Goal: Find specific page/section: Find specific page/section

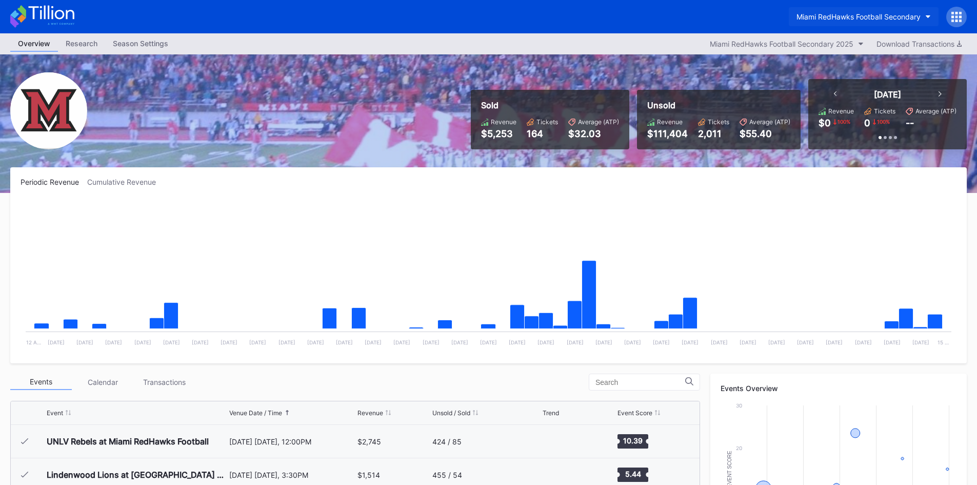
click at [794, 22] on button "Miami RedHawks Football Secondary" at bounding box center [864, 16] width 150 height 19
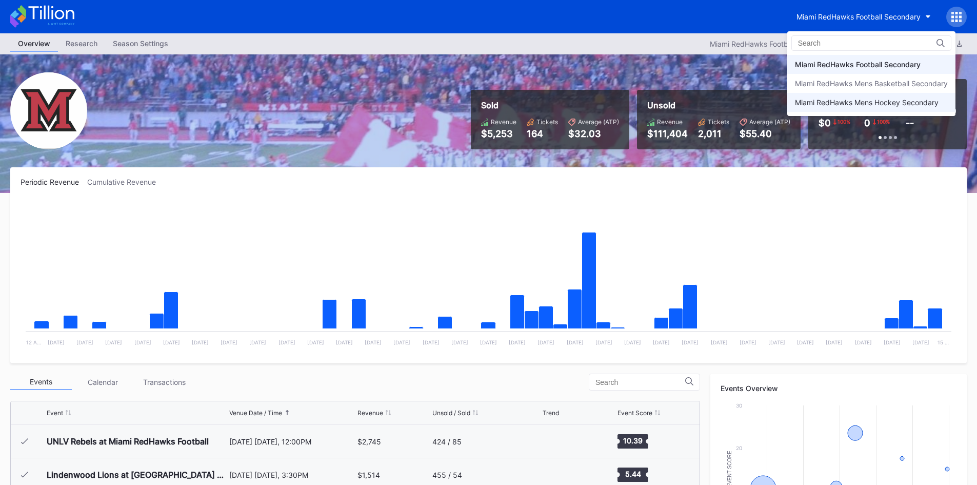
click at [822, 101] on div "Miami RedHawks Mens Hockey Secondary" at bounding box center [867, 102] width 144 height 9
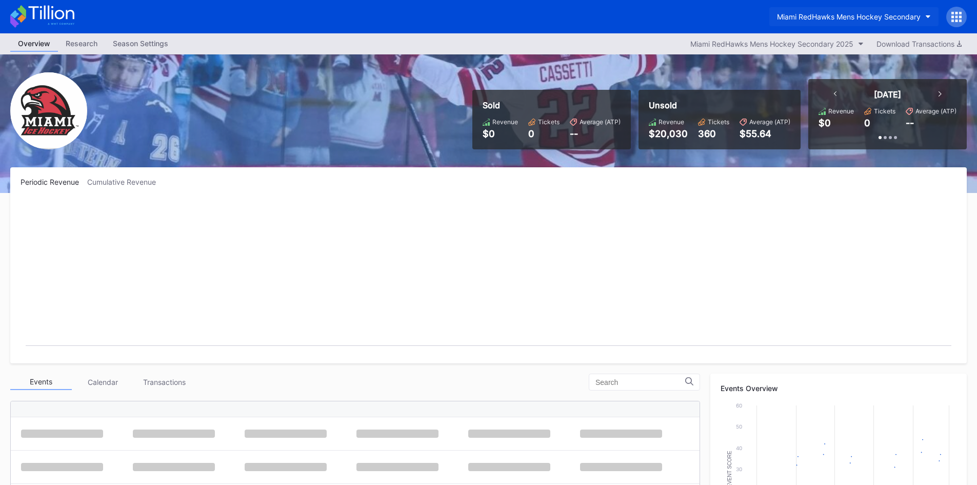
scroll to position [67, 0]
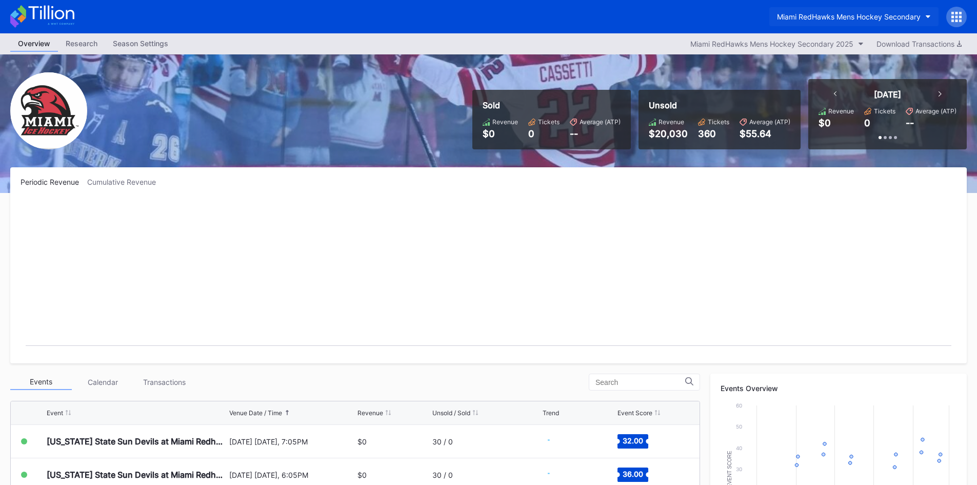
click at [803, 12] on button "Miami RedHawks Mens Hockey Secondary" at bounding box center [853, 16] width 169 height 19
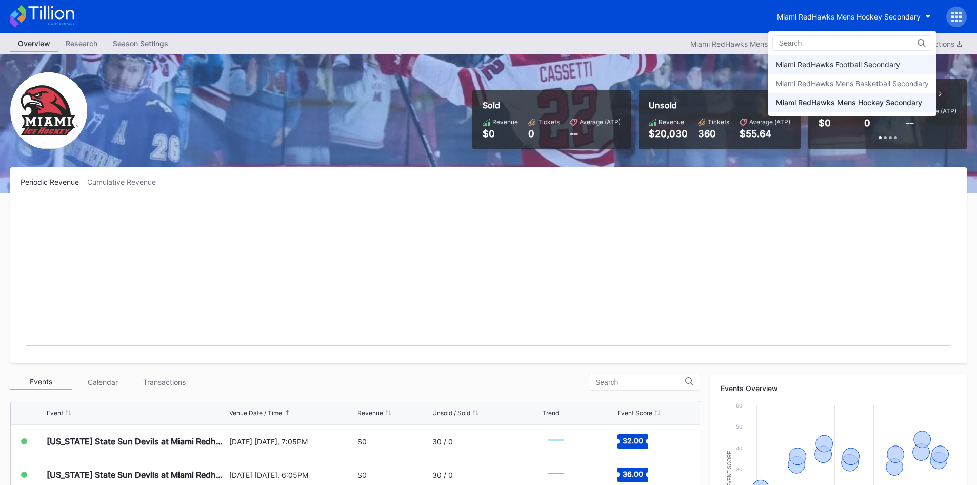
click at [822, 61] on div "Miami RedHawks Football Secondary" at bounding box center [838, 64] width 124 height 9
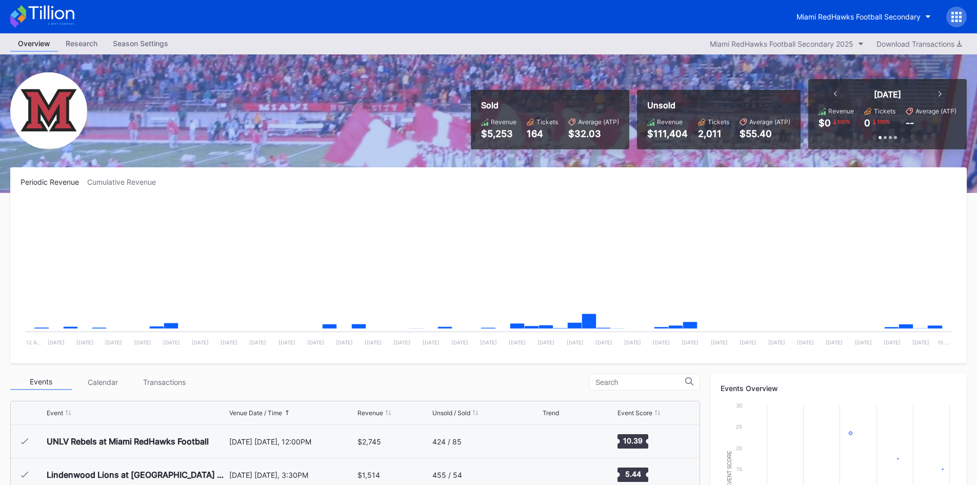
click at [710, 14] on div "Miami RedHawks Football Secondary" at bounding box center [488, 16] width 977 height 33
